Goal: Information Seeking & Learning: Learn about a topic

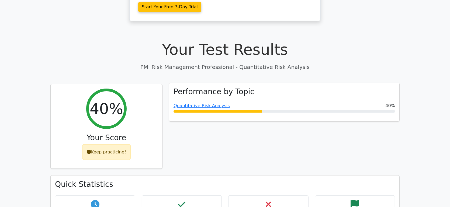
scroll to position [194, 0]
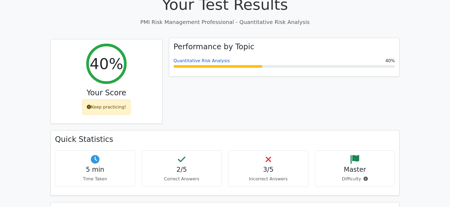
click at [195, 58] on link "Quantitative Risk Analysis" at bounding box center [202, 60] width 56 height 5
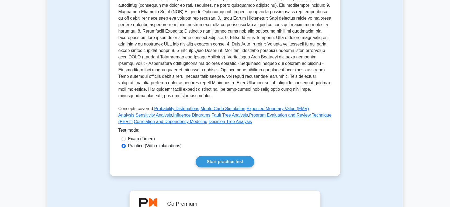
scroll to position [150, 0]
click at [218, 161] on link "Start practice test" at bounding box center [225, 161] width 59 height 11
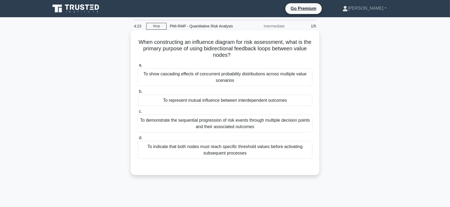
click at [186, 100] on div "To represent mutual influence between interdependent outcomes" at bounding box center [225, 100] width 175 height 11
click at [138, 94] on input "b. To represent mutual influence between interdependent outcomes" at bounding box center [138, 92] width 0 height 4
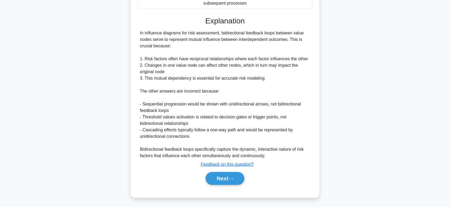
scroll to position [151, 0]
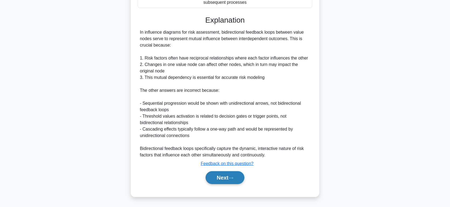
click at [222, 176] on button "Next" at bounding box center [225, 178] width 39 height 13
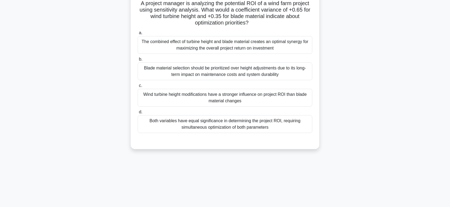
scroll to position [0, 0]
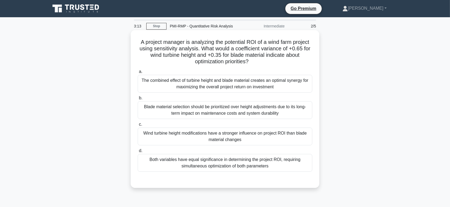
click at [186, 135] on div "Wind turbine height modifications have a stronger influence on project ROI than…" at bounding box center [225, 137] width 175 height 18
click at [138, 127] on input "c. Wind turbine height modifications have a stronger influence on project ROI t…" at bounding box center [138, 125] width 0 height 4
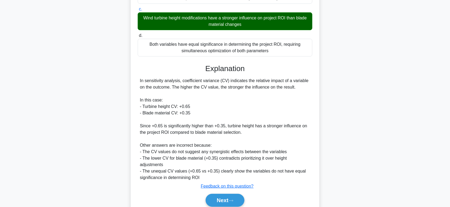
scroll to position [138, 0]
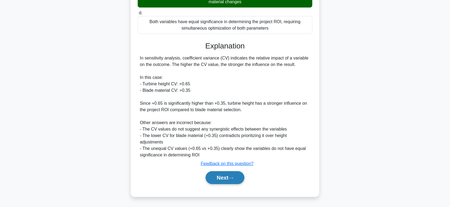
click at [221, 178] on button "Next" at bounding box center [225, 178] width 39 height 13
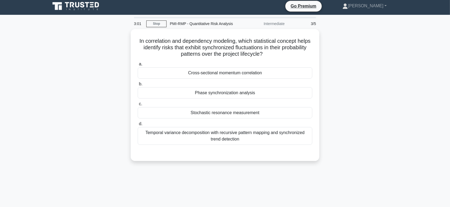
scroll to position [0, 0]
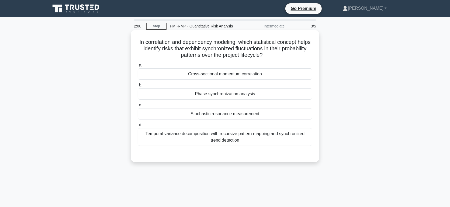
click at [227, 136] on div "Temporal variance decomposition with recursive pattern mapping and synchronized…" at bounding box center [225, 137] width 175 height 18
click at [138, 127] on input "d. Temporal variance decomposition with recursive pattern mapping and synchroni…" at bounding box center [138, 126] width 0 height 4
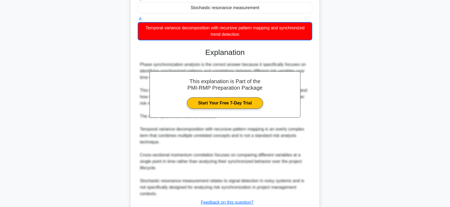
scroll to position [138, 0]
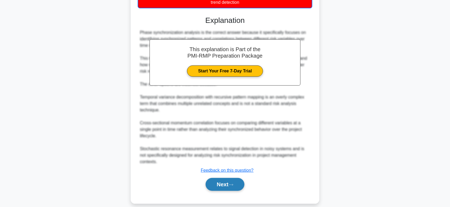
click at [220, 180] on button "Next" at bounding box center [225, 184] width 39 height 13
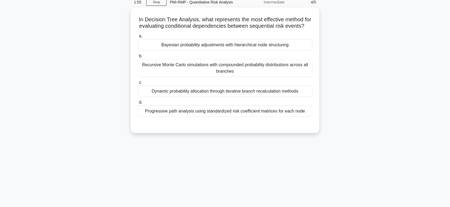
scroll to position [0, 0]
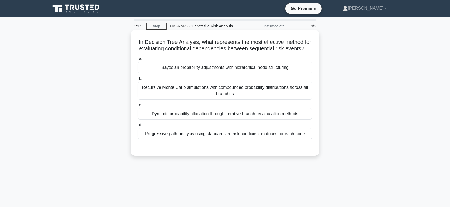
click at [223, 97] on div "Recursive Monte Carlo simulations with compounded probability distributions acr…" at bounding box center [225, 91] width 175 height 18
click at [138, 81] on input "b. Recursive Monte Carlo simulations with compounded probability distributions …" at bounding box center [138, 79] width 0 height 4
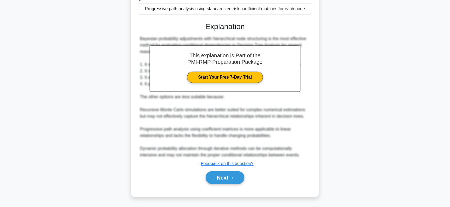
scroll to position [132, 0]
click at [218, 179] on button "Next" at bounding box center [225, 178] width 39 height 13
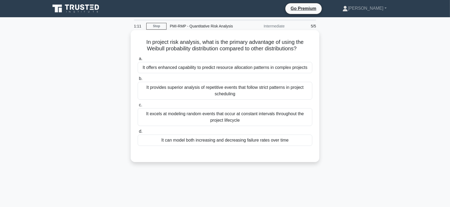
scroll to position [0, 0]
click at [188, 142] on div "It can model both increasing and decreasing failure rates over time" at bounding box center [225, 140] width 175 height 11
click at [138, 134] on input "d. It can model both increasing and decreasing failure rates over time" at bounding box center [138, 132] width 0 height 4
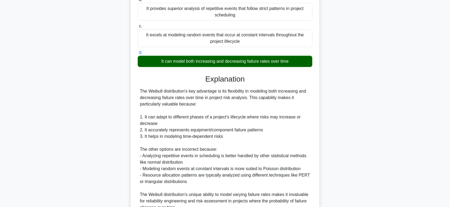
scroll to position [132, 0]
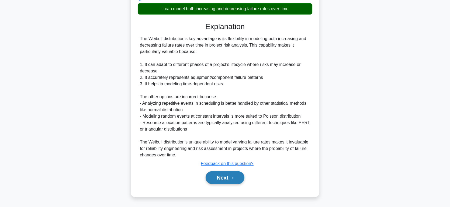
click at [224, 176] on button "Next" at bounding box center [225, 178] width 39 height 13
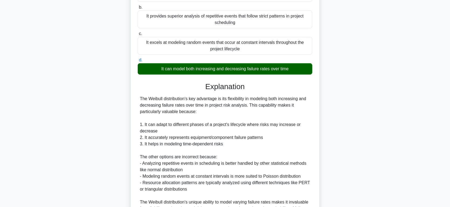
scroll to position [0, 0]
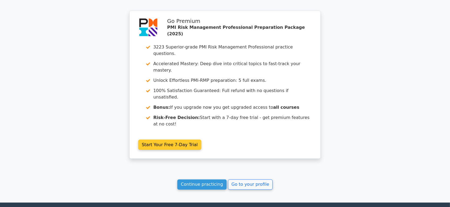
scroll to position [680, 0]
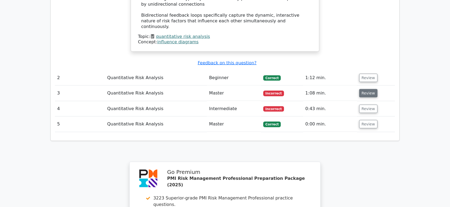
click at [367, 89] on button "Review" at bounding box center [369, 93] width 18 height 8
click at [365, 89] on button "Review" at bounding box center [369, 93] width 18 height 8
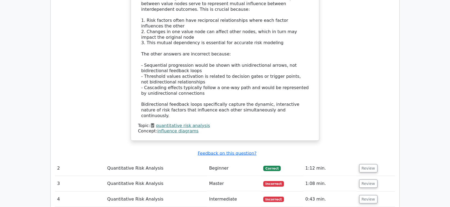
scroll to position [710, 0]
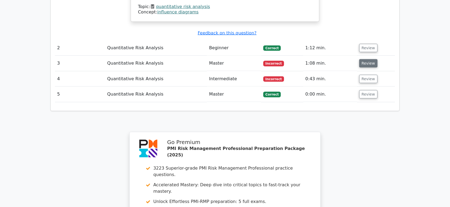
click at [366, 59] on button "Review" at bounding box center [369, 63] width 18 height 8
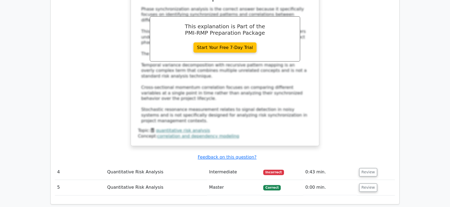
scroll to position [920, 0]
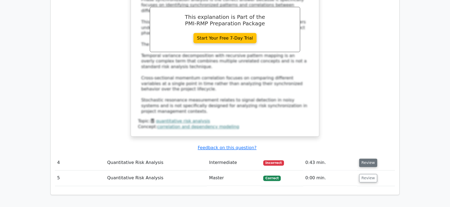
click at [366, 159] on button "Review" at bounding box center [369, 163] width 18 height 8
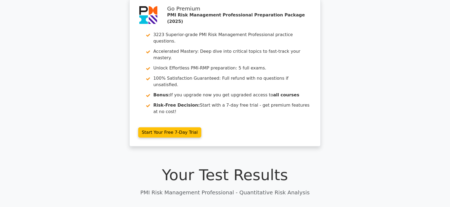
scroll to position [0, 0]
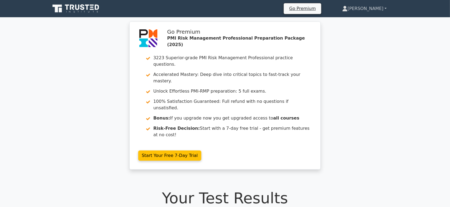
click at [385, 6] on link "[PERSON_NAME]" at bounding box center [365, 8] width 70 height 11
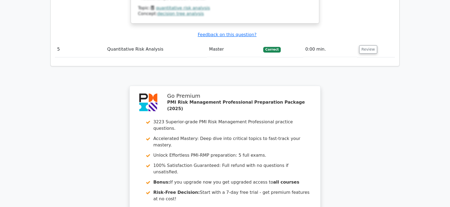
scroll to position [1393, 0]
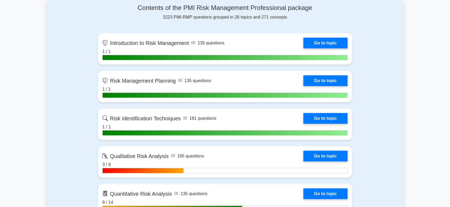
scroll to position [330, 0]
